Goal: Complete application form: Complete application form

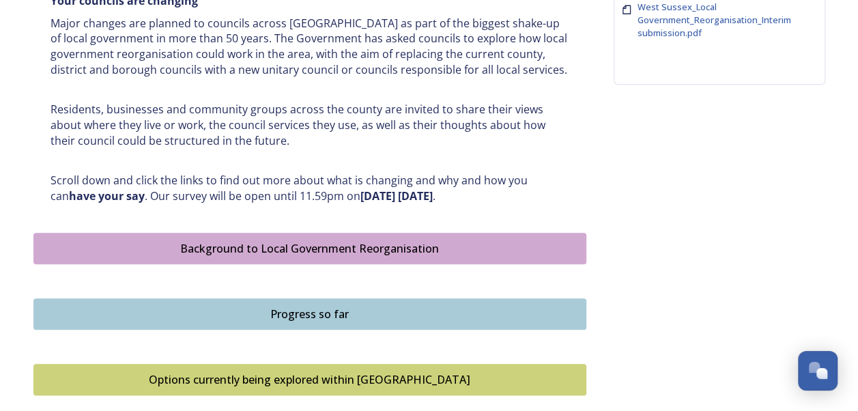
scroll to position [614, 0]
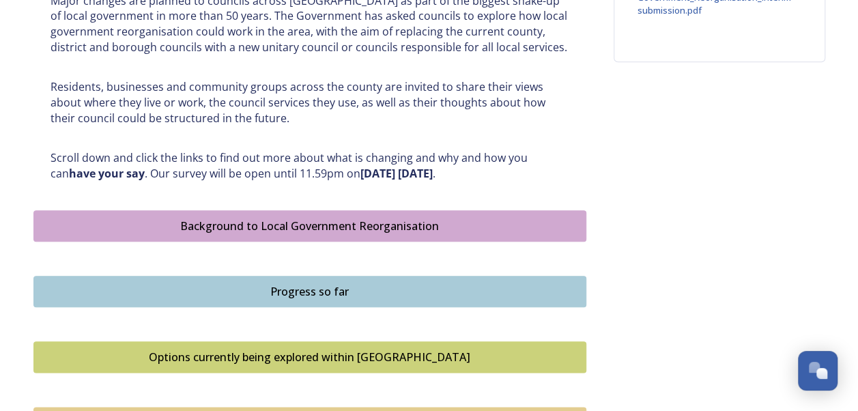
click at [405, 222] on div "Background to Local Government Reorganisation" at bounding box center [310, 226] width 538 height 16
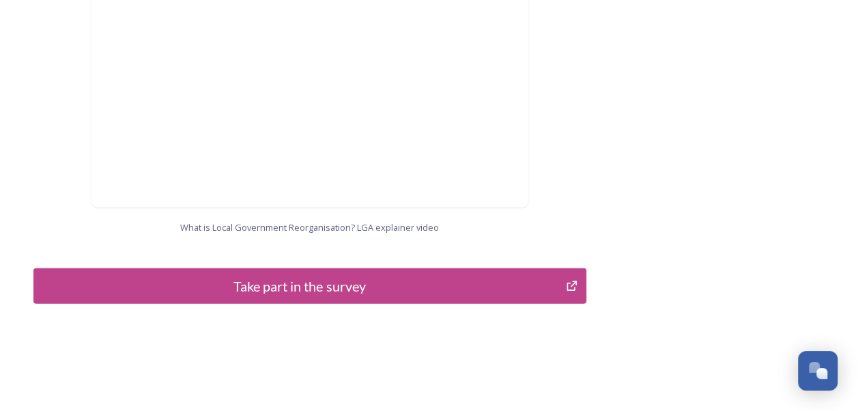
scroll to position [1523, 0]
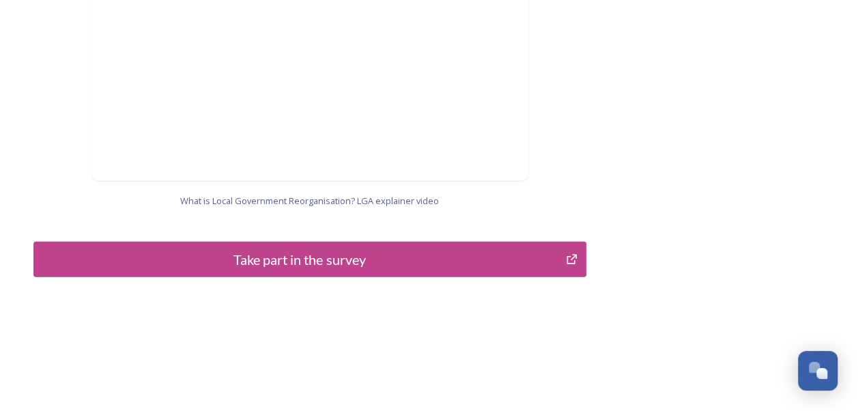
click at [366, 249] on div "Take part in the survey" at bounding box center [300, 259] width 518 height 20
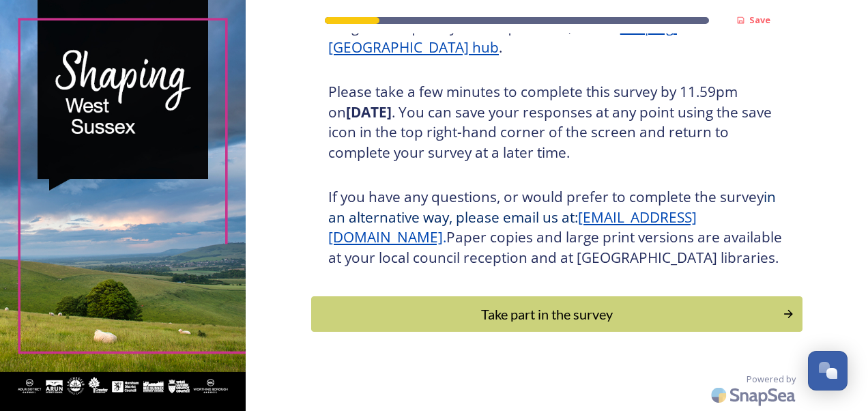
scroll to position [244, 0]
click at [523, 310] on div "Take part in the survey" at bounding box center [546, 314] width 461 height 20
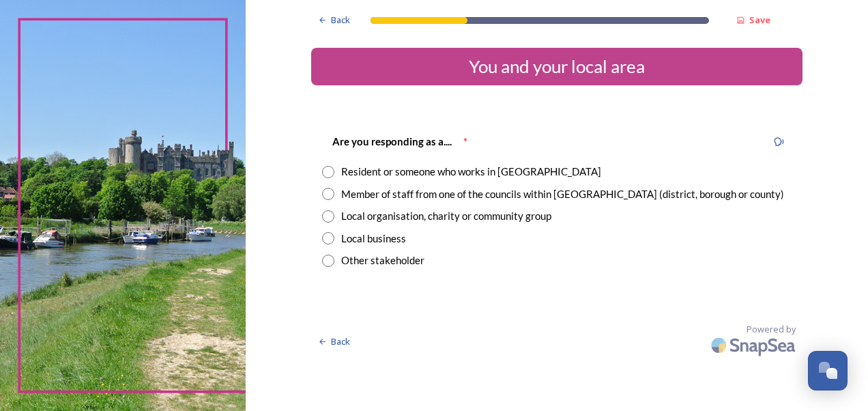
click at [329, 194] on input "radio" at bounding box center [328, 194] width 12 height 12
radio input "true"
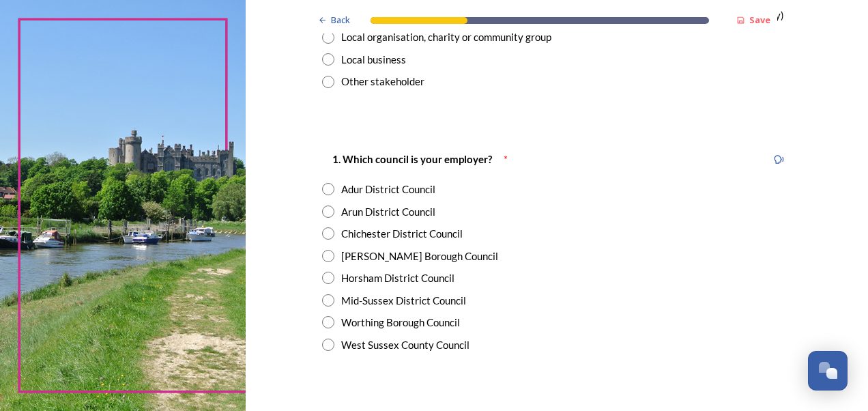
scroll to position [205, 0]
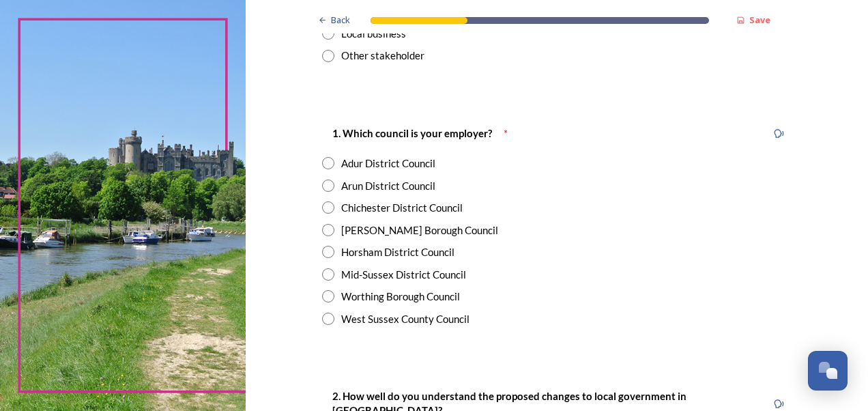
click at [323, 319] on input "radio" at bounding box center [328, 319] width 12 height 12
radio input "true"
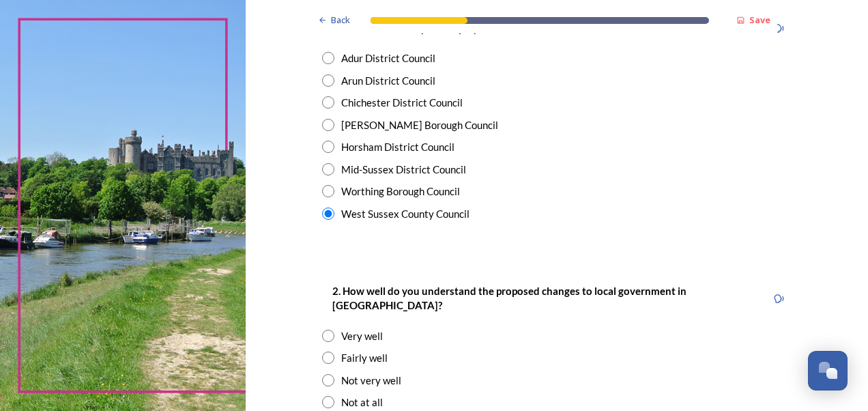
scroll to position [409, 0]
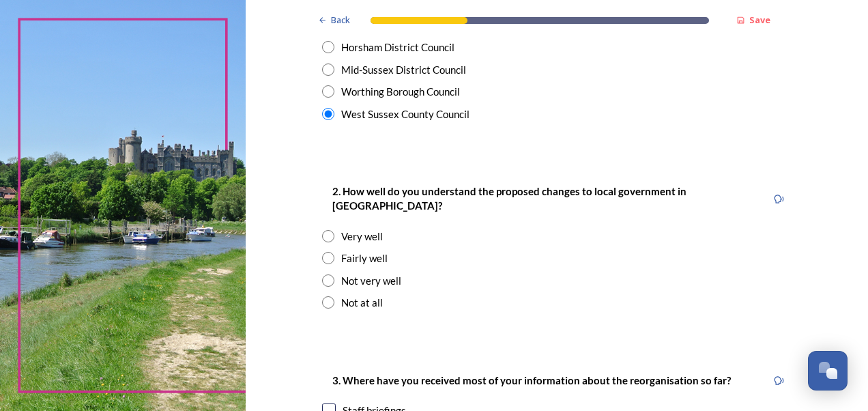
click at [322, 274] on input "radio" at bounding box center [328, 280] width 12 height 12
radio input "true"
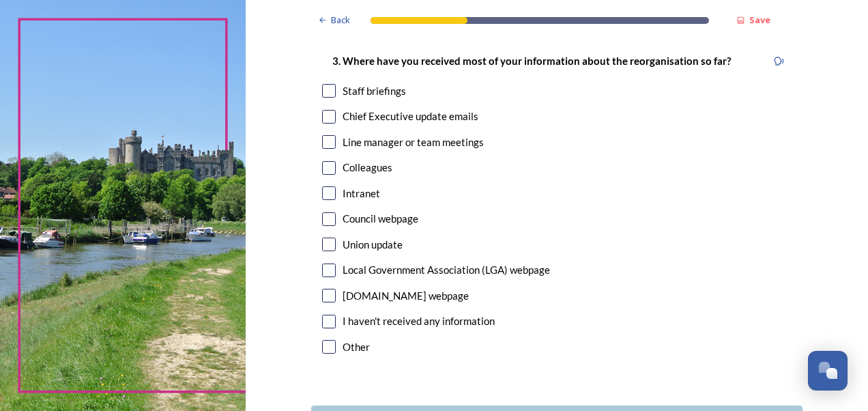
scroll to position [751, 0]
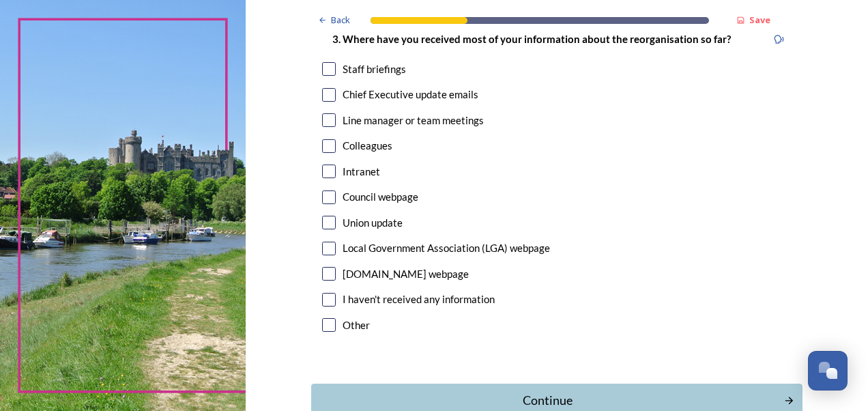
click at [322, 267] on input "checkbox" at bounding box center [329, 274] width 14 height 14
checkbox input "true"
click at [325, 242] on input "checkbox" at bounding box center [329, 249] width 14 height 14
checkbox input "true"
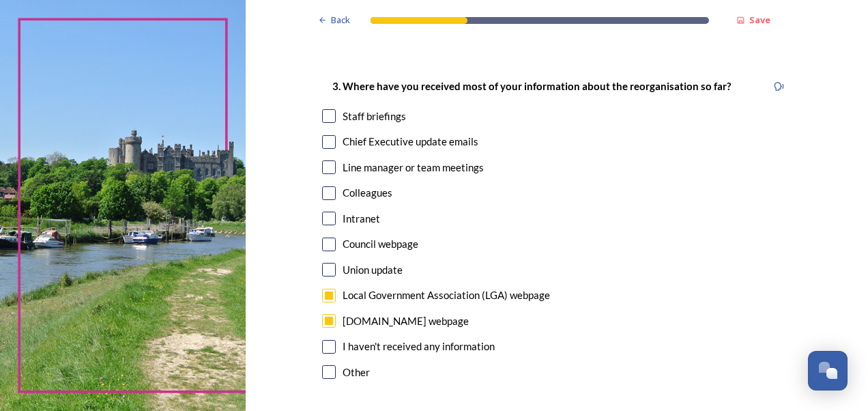
scroll to position [682, 0]
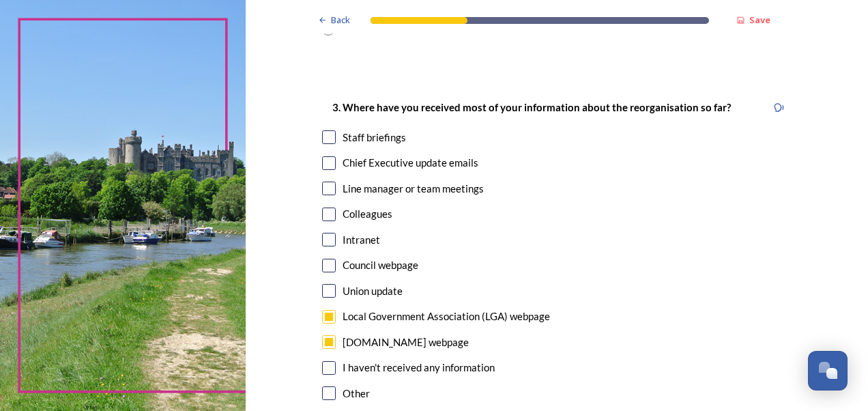
click at [322, 259] on input "checkbox" at bounding box center [329, 266] width 14 height 14
checkbox input "true"
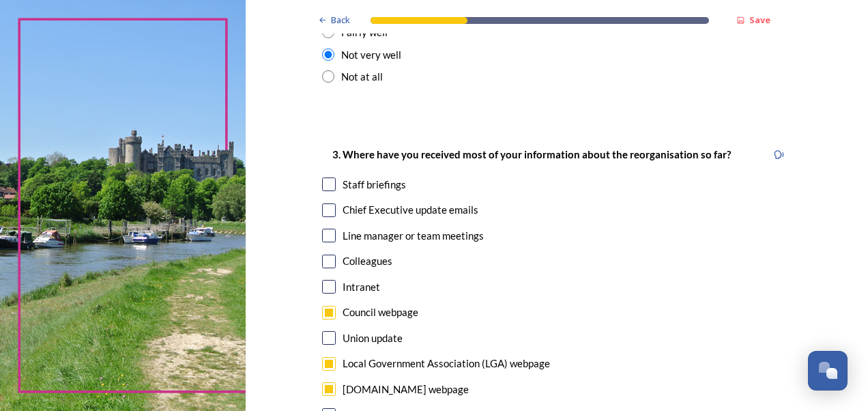
scroll to position [614, 0]
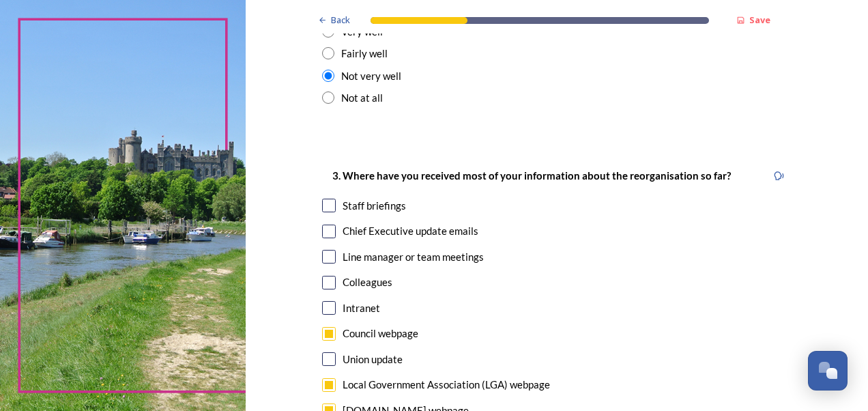
click at [327, 224] on input "checkbox" at bounding box center [329, 231] width 14 height 14
checkbox input "true"
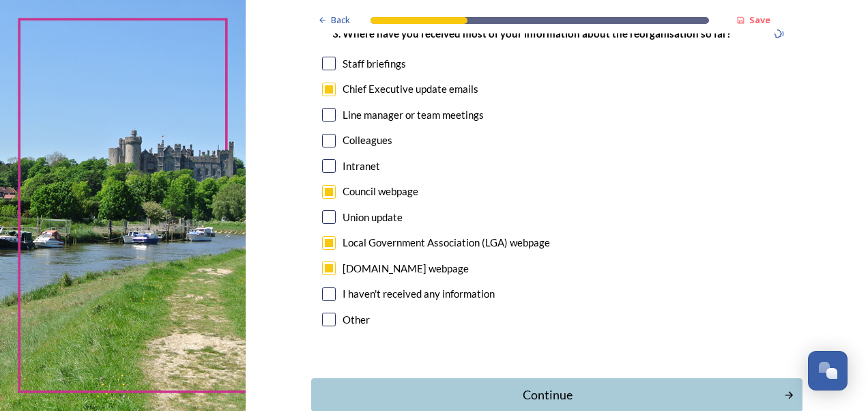
scroll to position [821, 0]
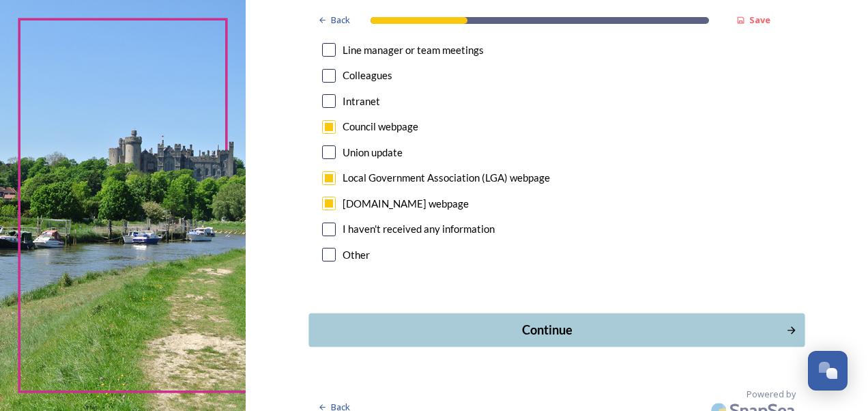
click at [531, 321] on div "Continue" at bounding box center [547, 330] width 462 height 18
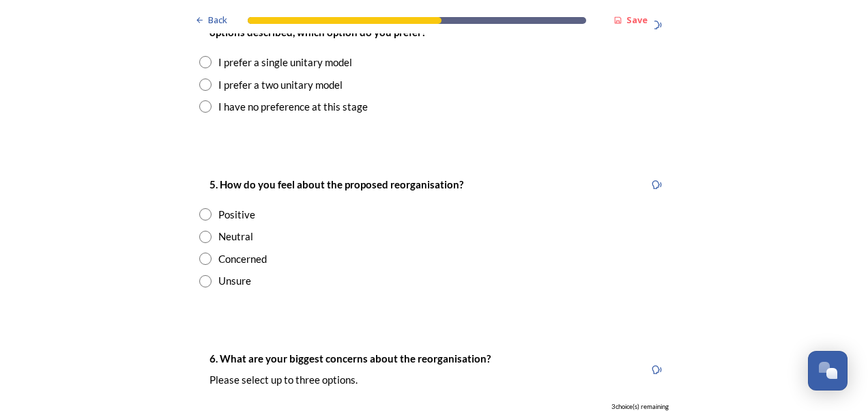
scroll to position [1911, 0]
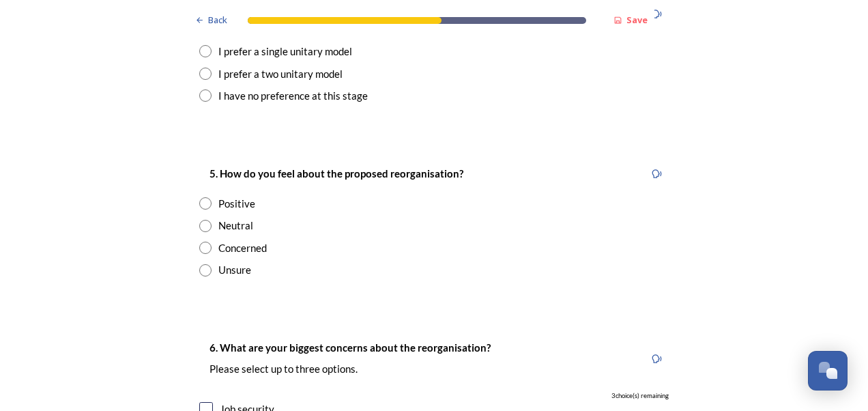
click at [199, 220] on input "radio" at bounding box center [205, 226] width 12 height 12
radio input "true"
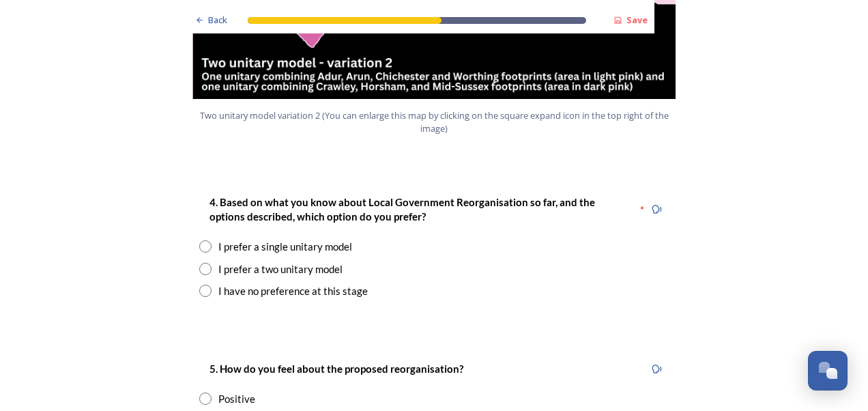
scroll to position [1706, 0]
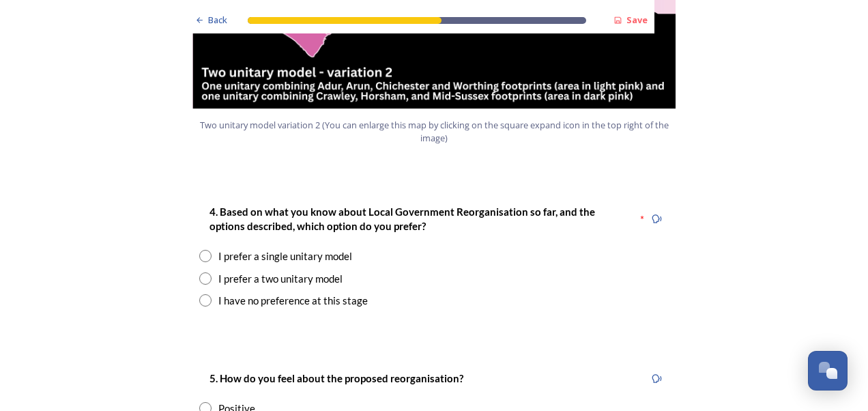
click at [203, 294] on input "radio" at bounding box center [205, 300] width 12 height 12
radio input "true"
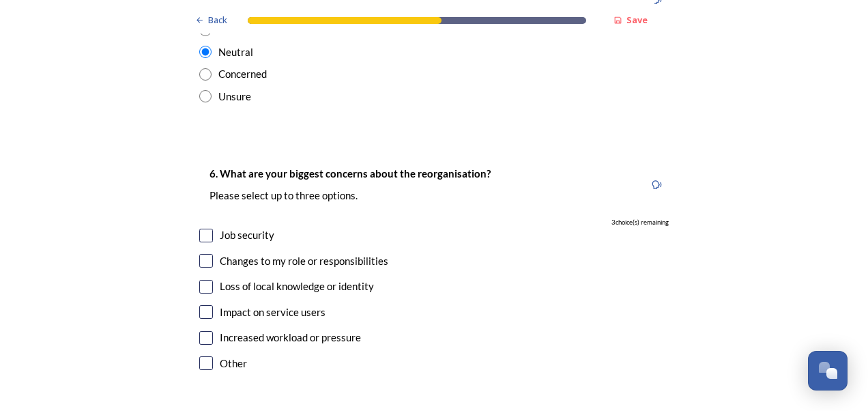
scroll to position [2525, 0]
